Goal: Task Accomplishment & Management: Use online tool/utility

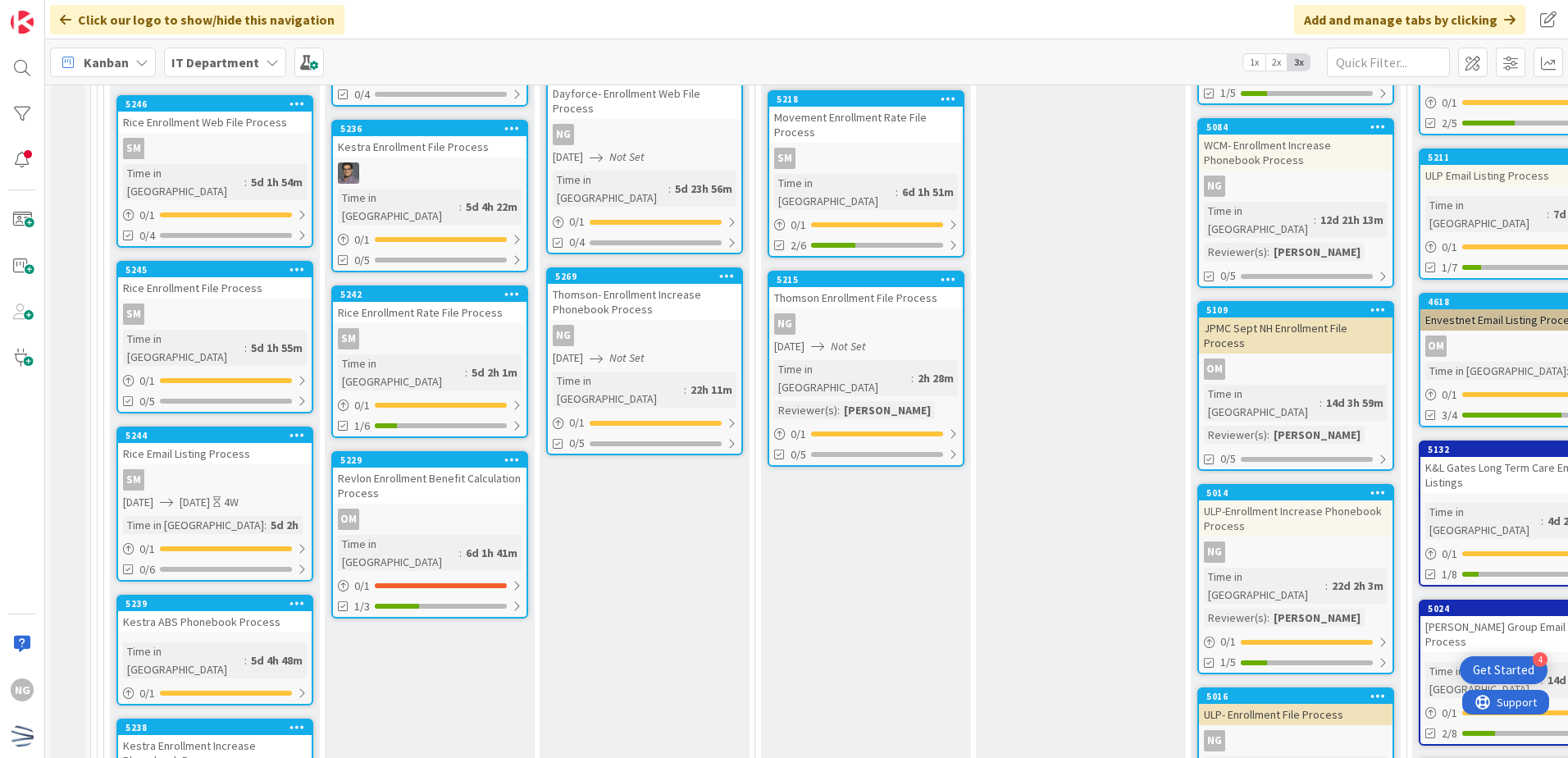
scroll to position [5005, 0]
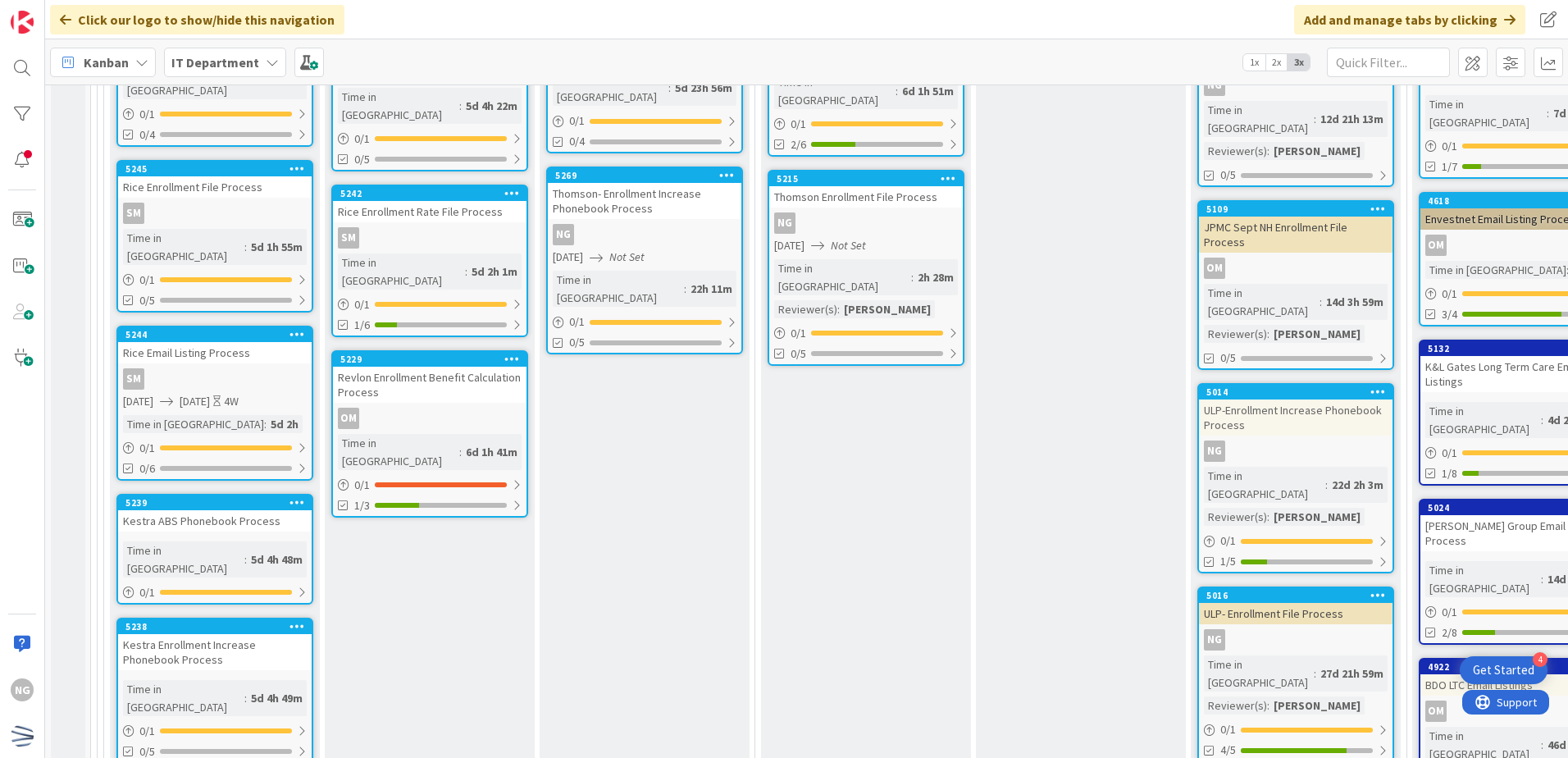
scroll to position [5169, 0]
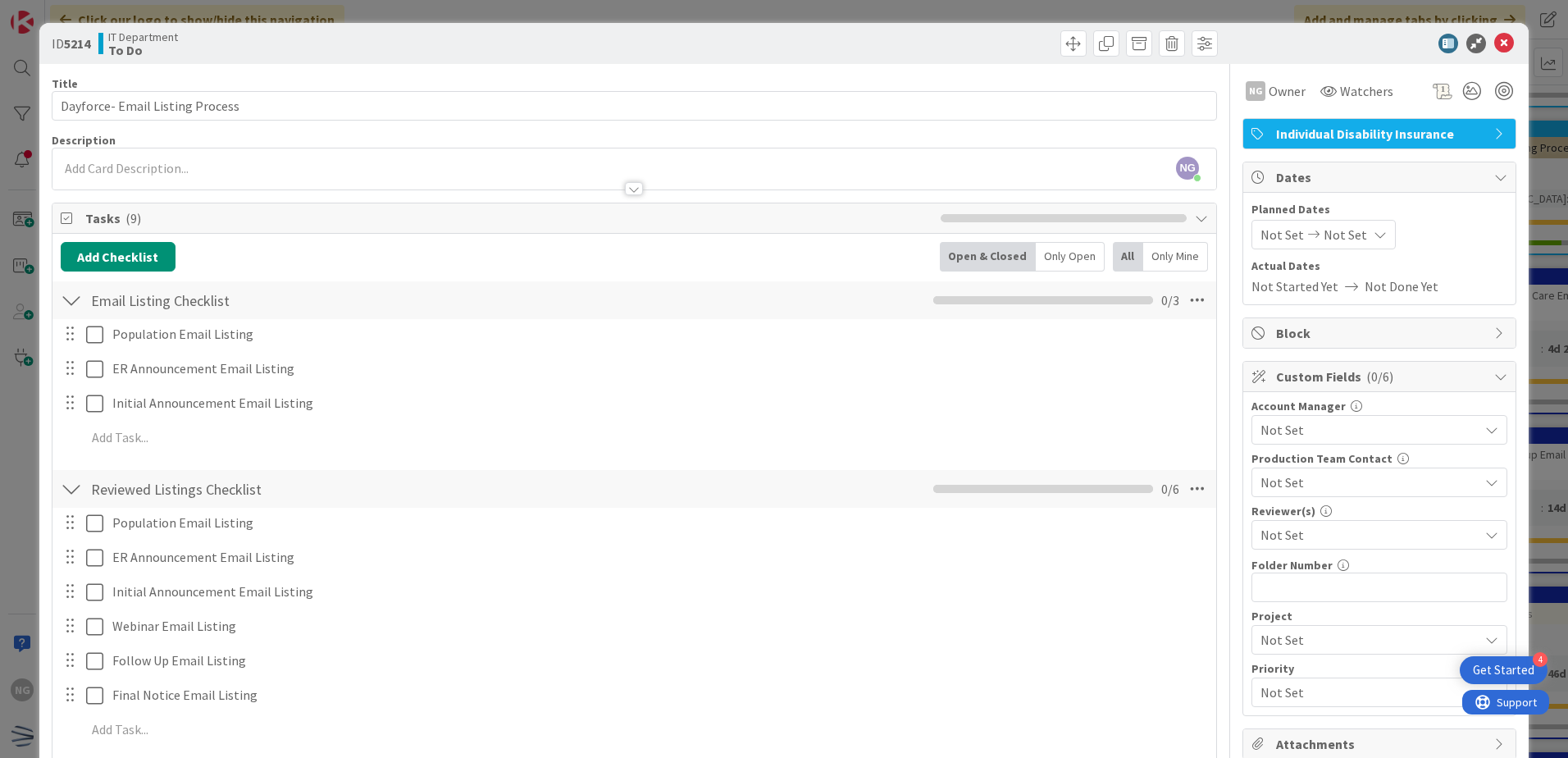
scroll to position [82, 0]
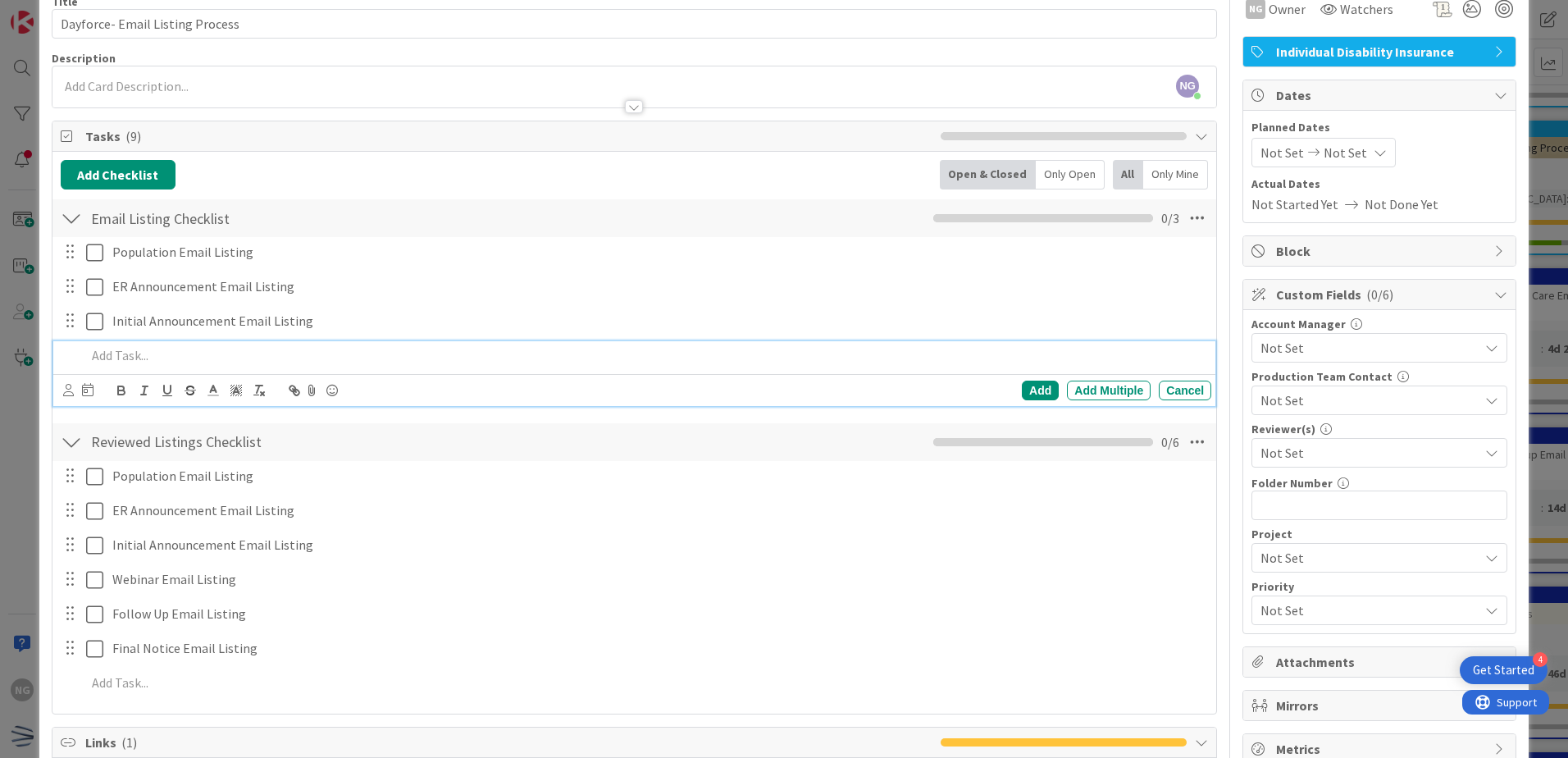
click at [128, 358] on p at bounding box center [645, 356] width 1118 height 19
click at [1022, 388] on div "Add" at bounding box center [1040, 390] width 36 height 20
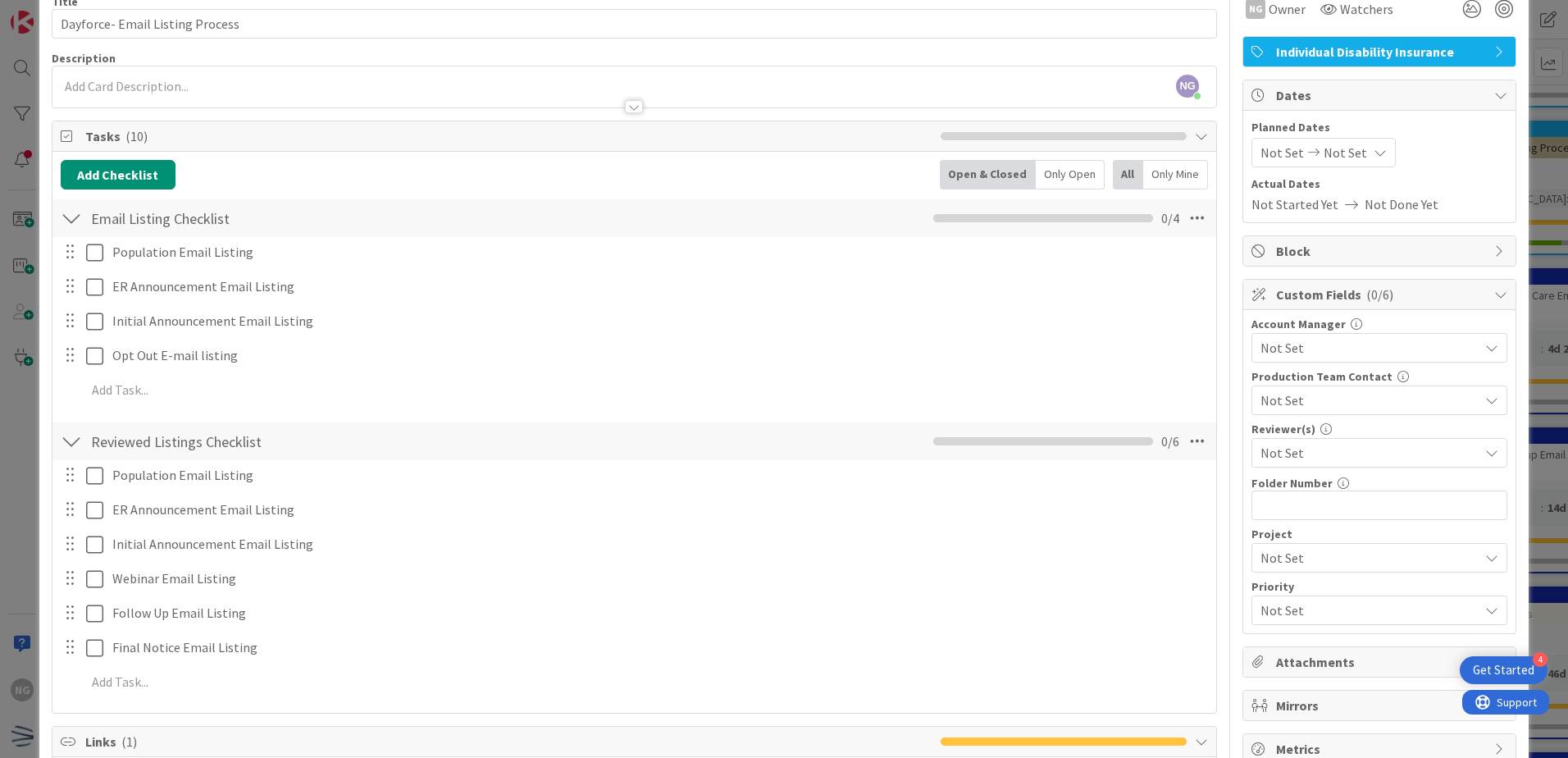
click at [81, 349] on div at bounding box center [83, 356] width 46 height 29
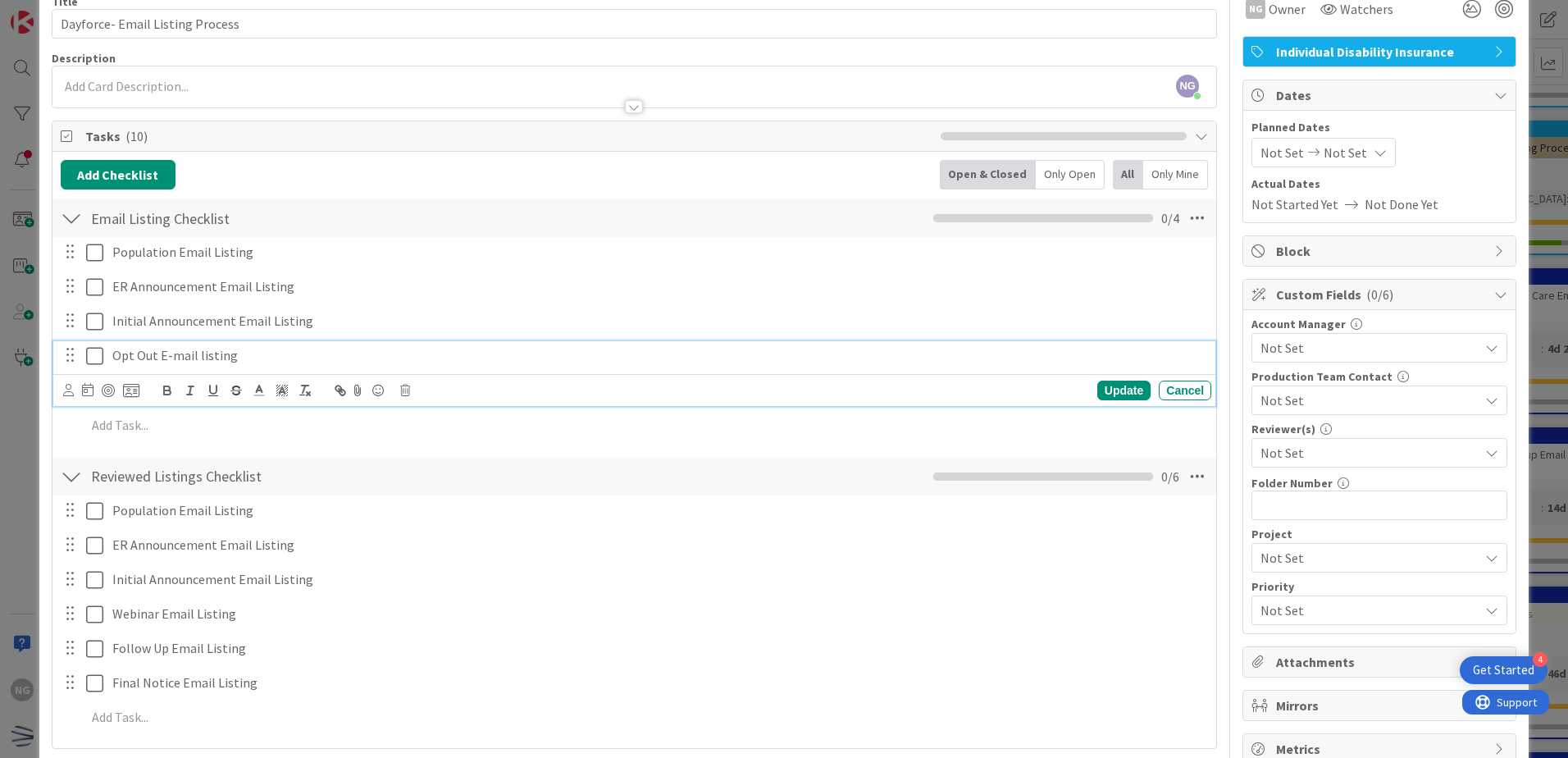
click at [90, 358] on icon at bounding box center [95, 356] width 17 height 20
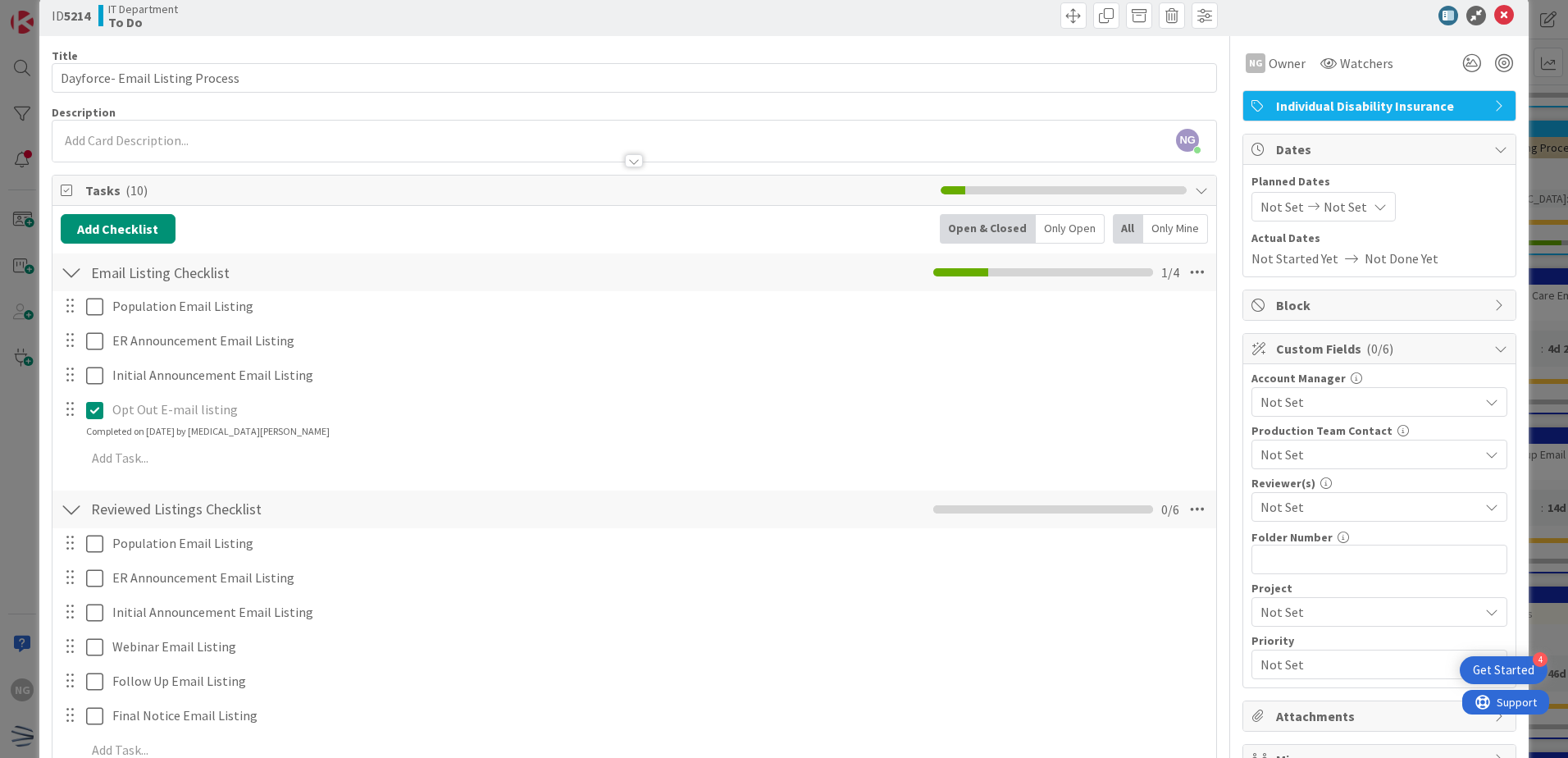
scroll to position [0, 0]
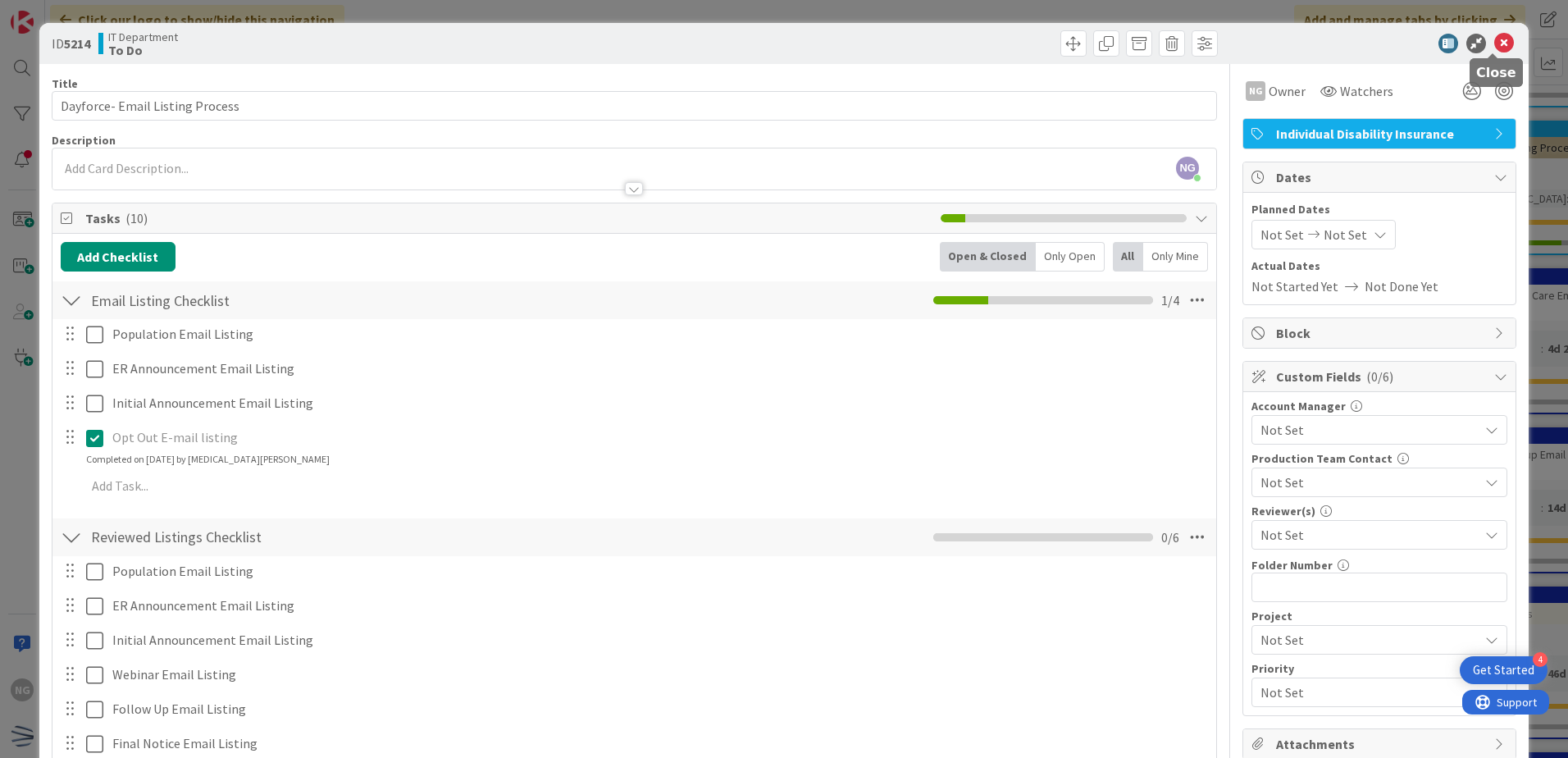
click at [1494, 43] on icon at bounding box center [1504, 43] width 20 height 20
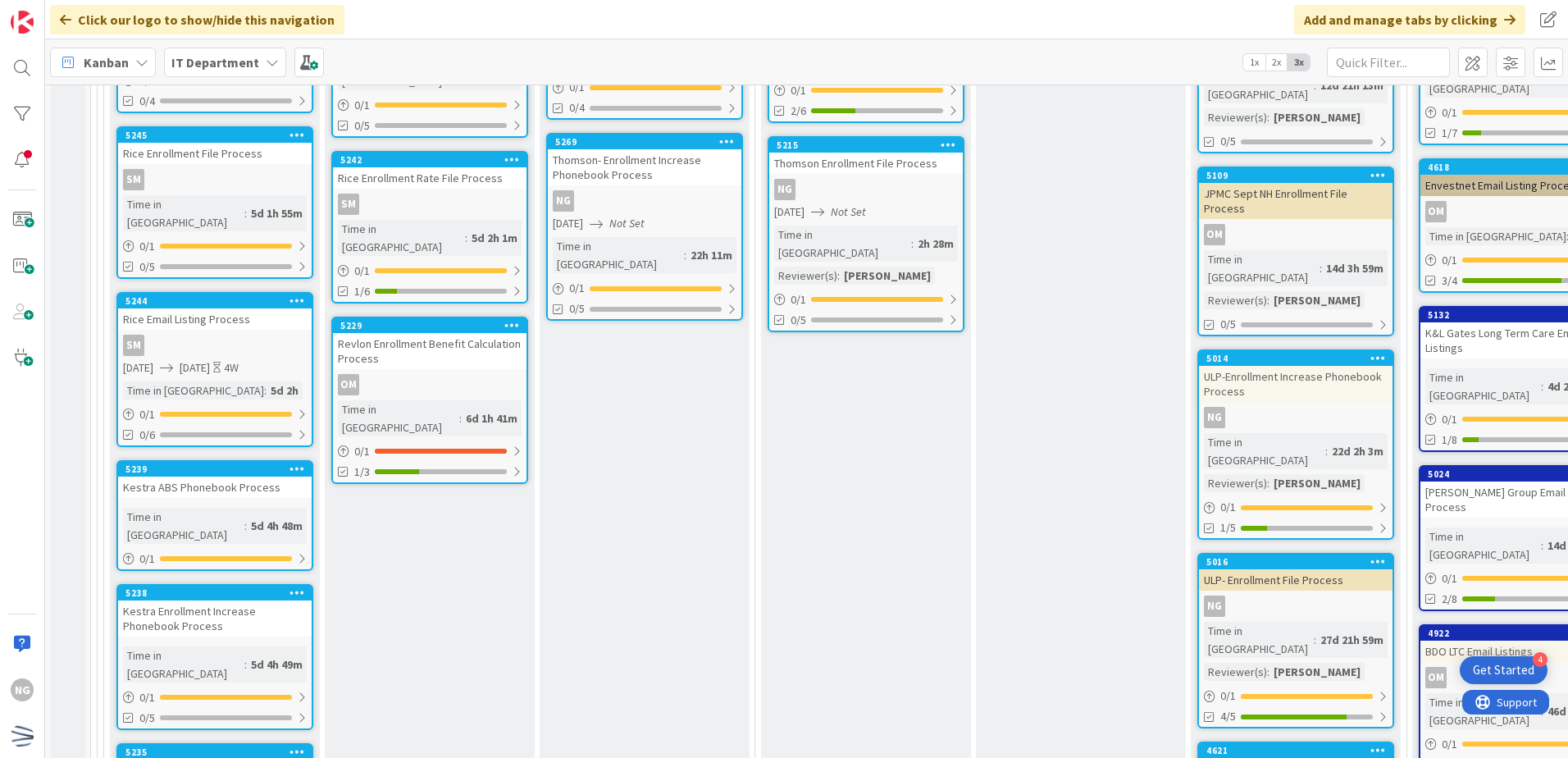
scroll to position [5169, 0]
